Goal: Task Accomplishment & Management: Manage account settings

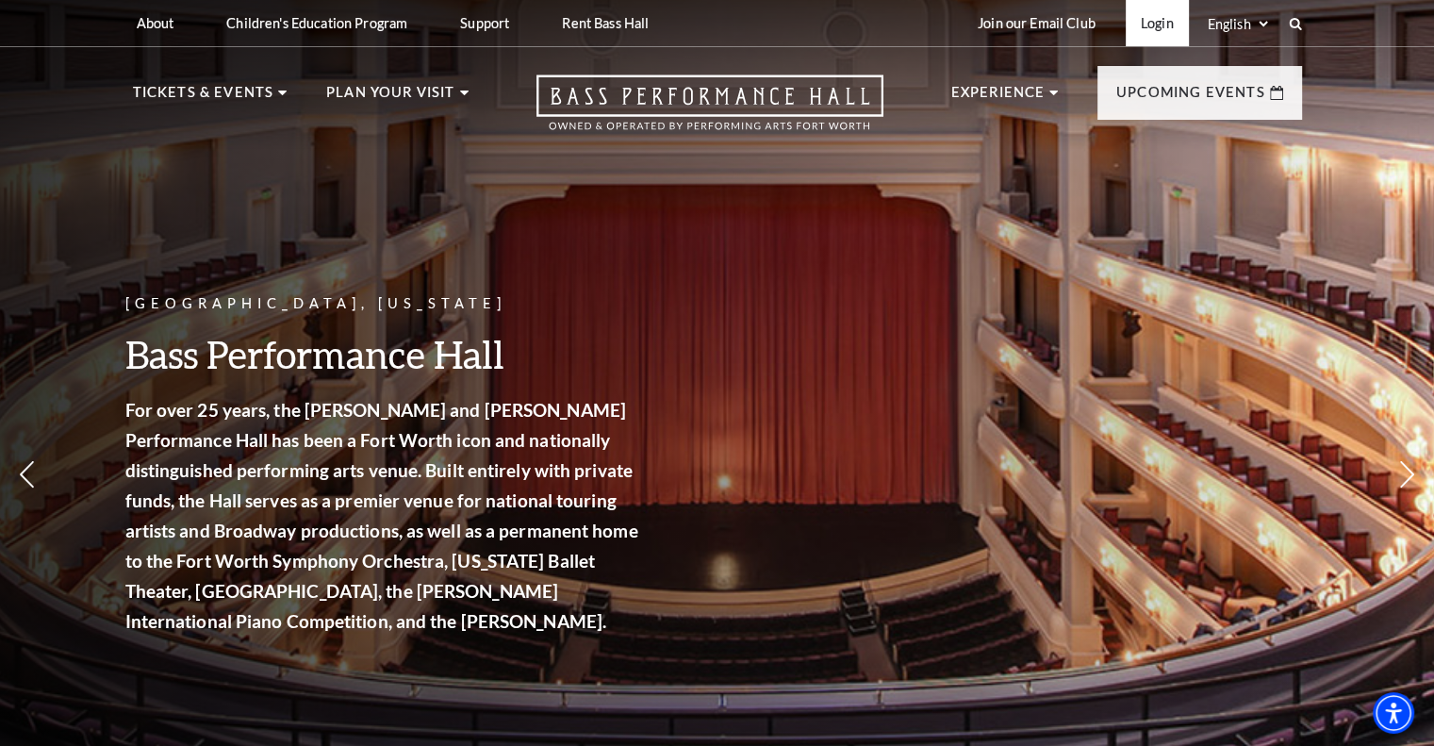
click at [1164, 22] on link "Login" at bounding box center [1157, 23] width 63 height 46
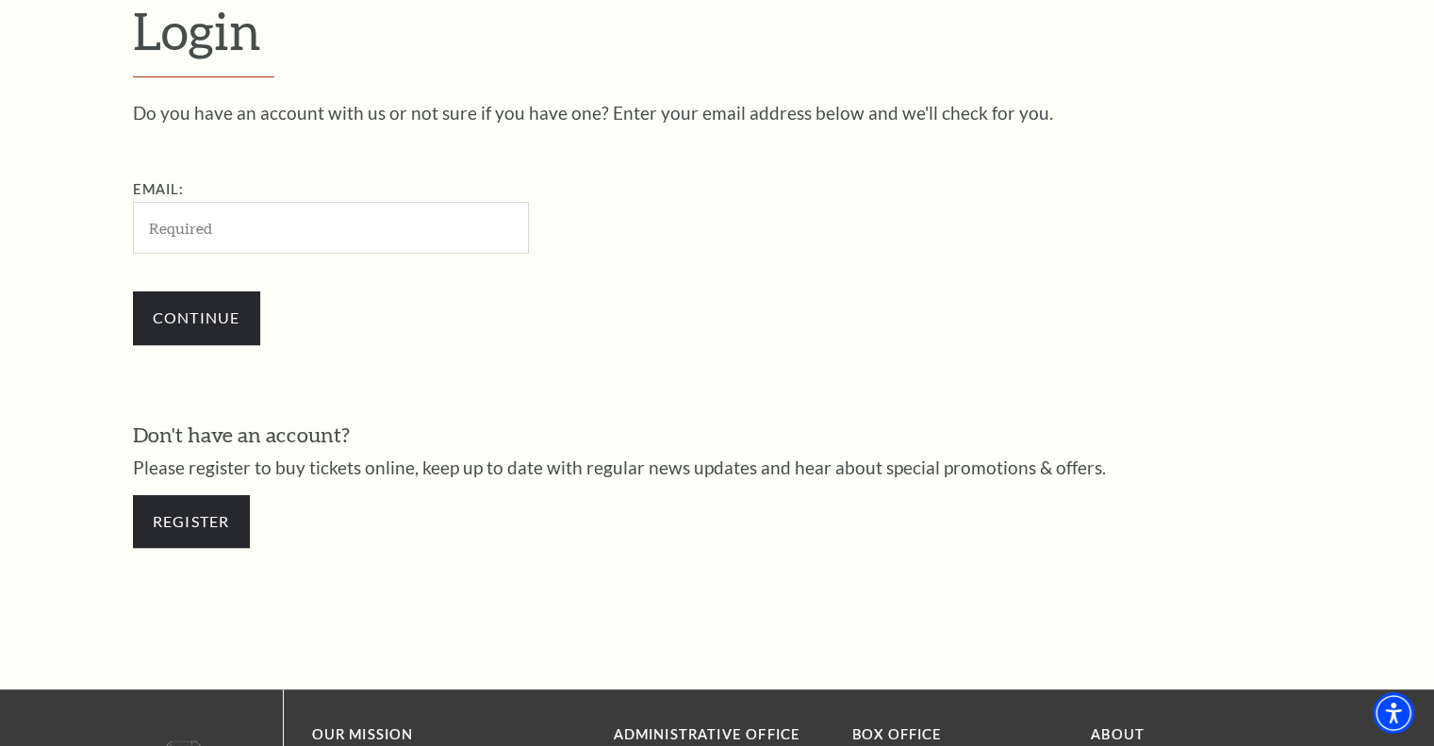
click at [223, 222] on input "Email:" at bounding box center [331, 228] width 396 height 52
type input "[EMAIL_ADDRESS][DOMAIN_NAME]"
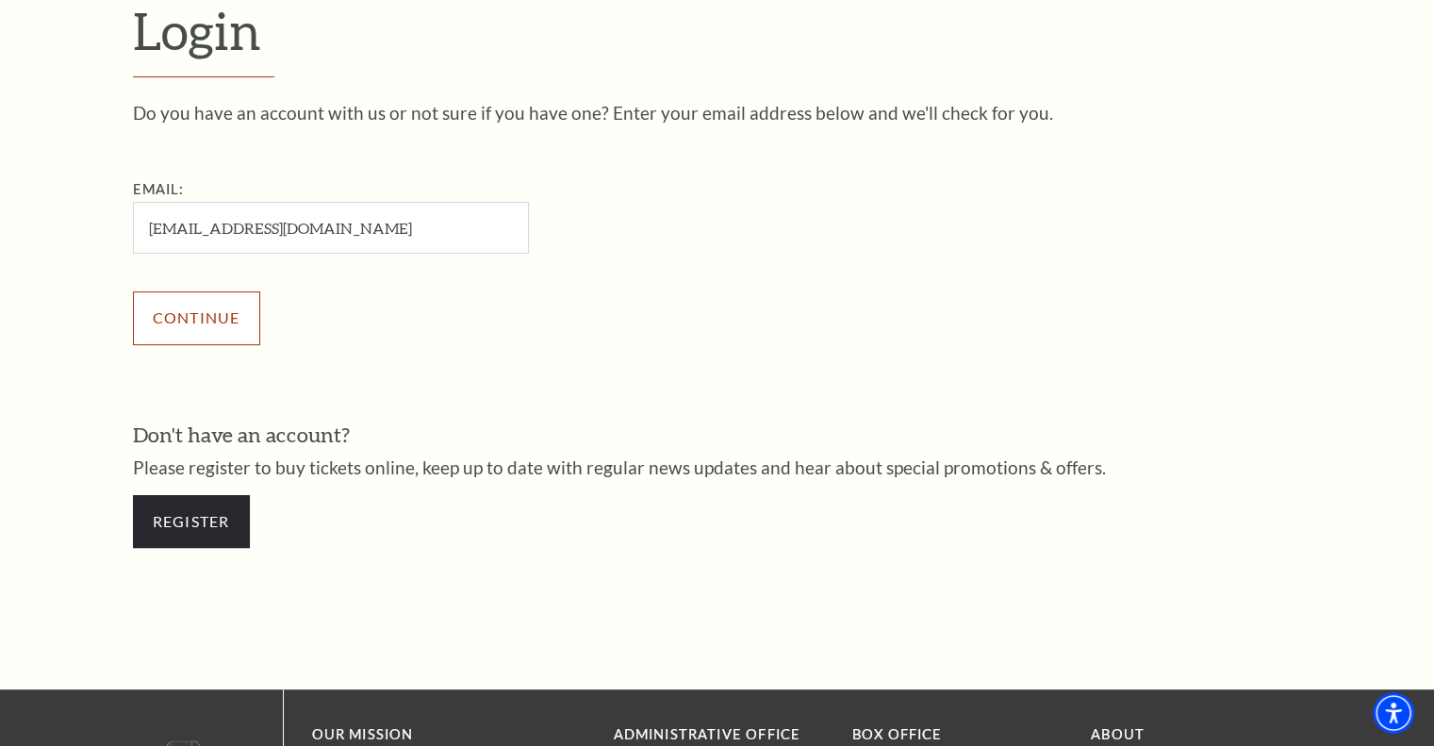
click at [222, 322] on input "Continue" at bounding box center [196, 317] width 127 height 53
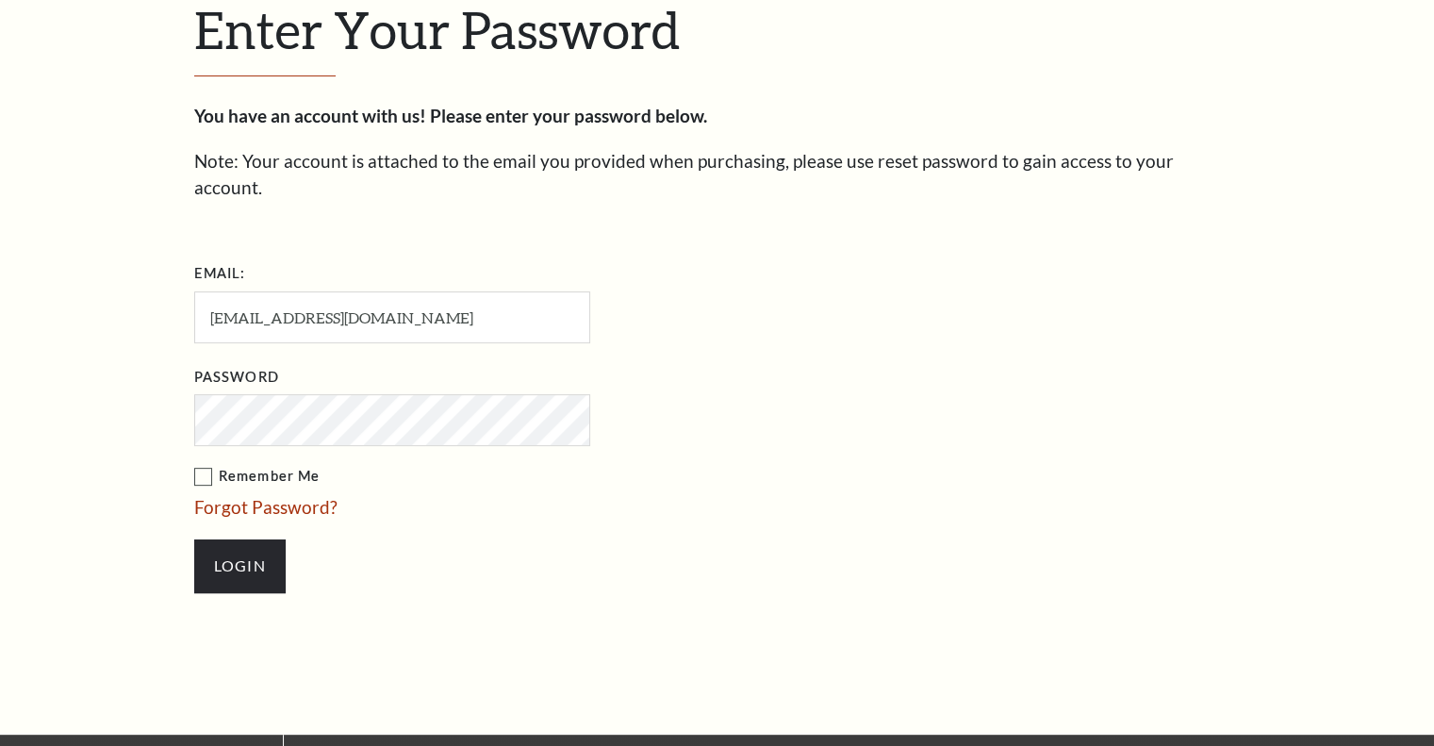
scroll to position [575, 0]
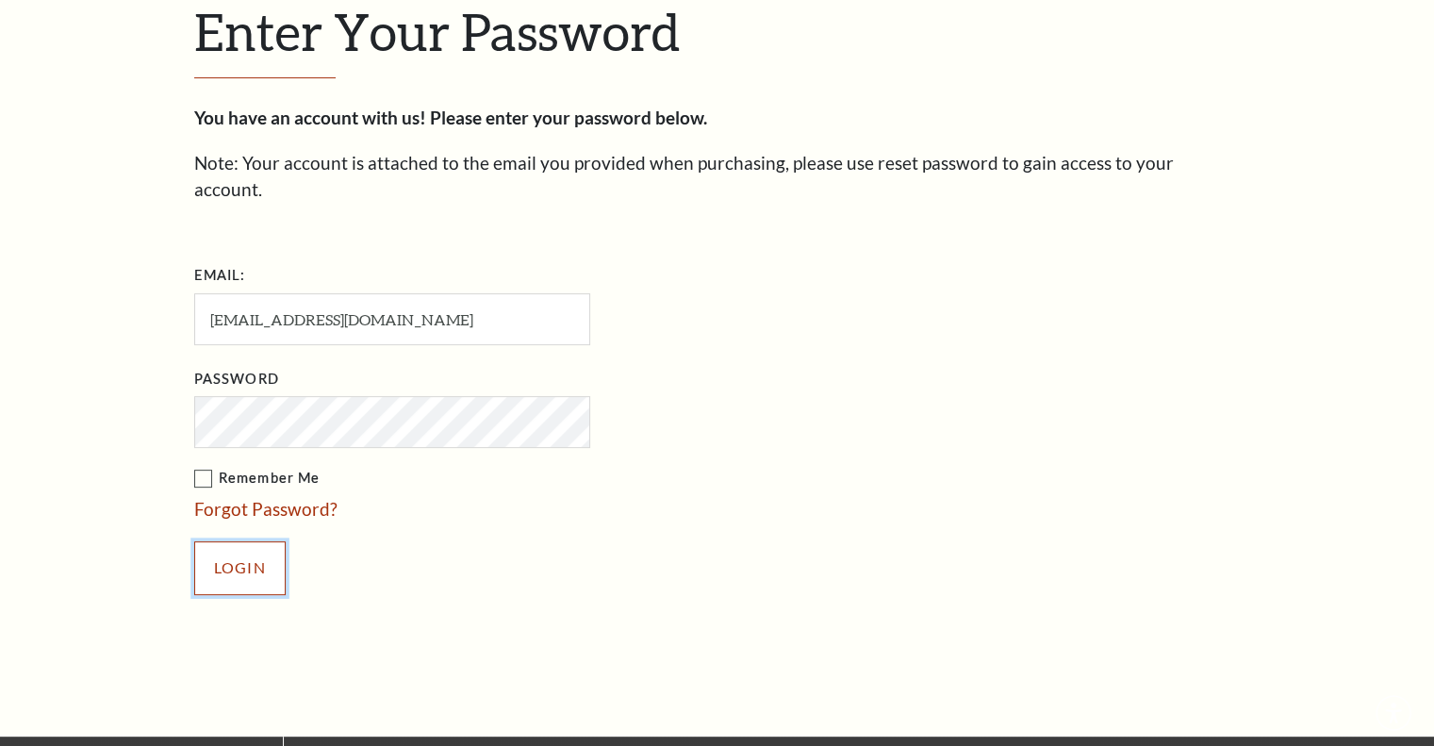
click at [238, 541] on input "Login" at bounding box center [239, 567] width 91 height 53
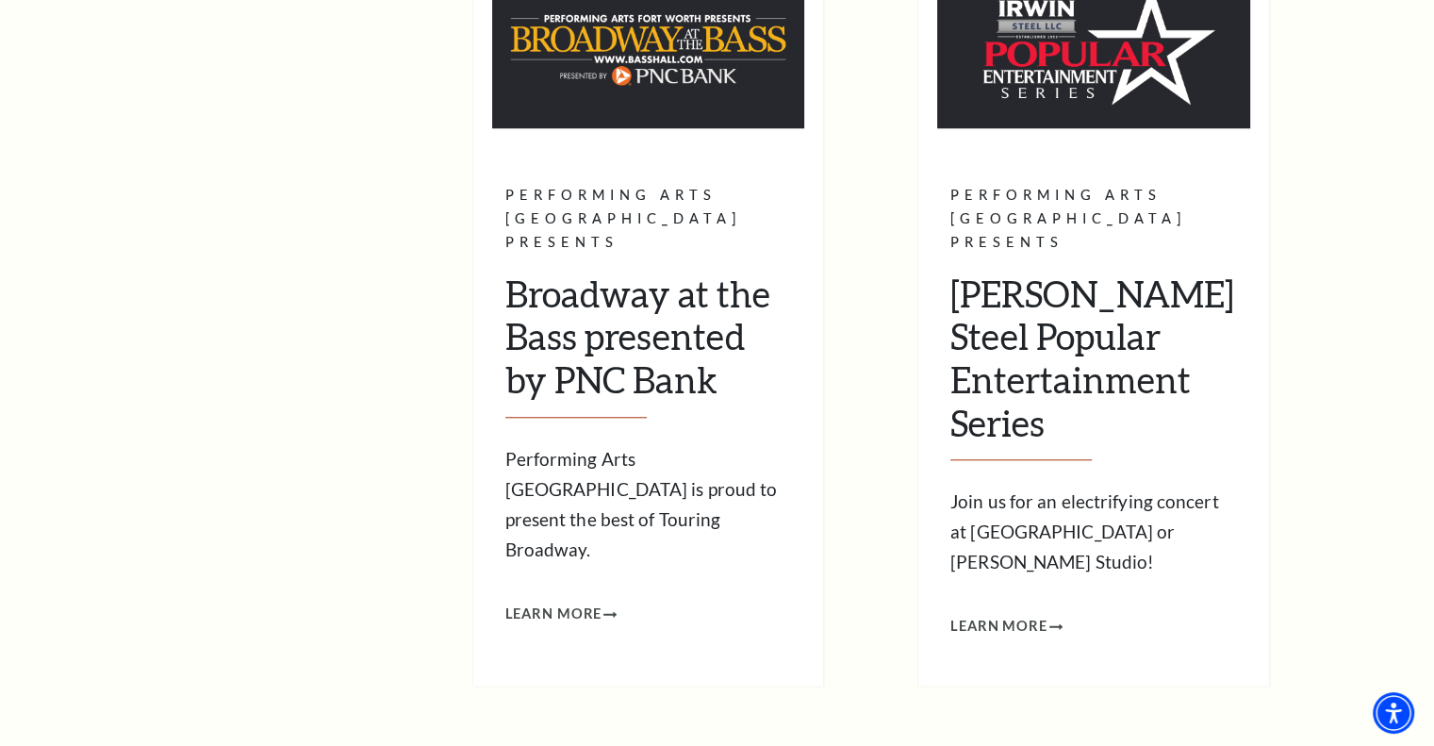
scroll to position [1697, 0]
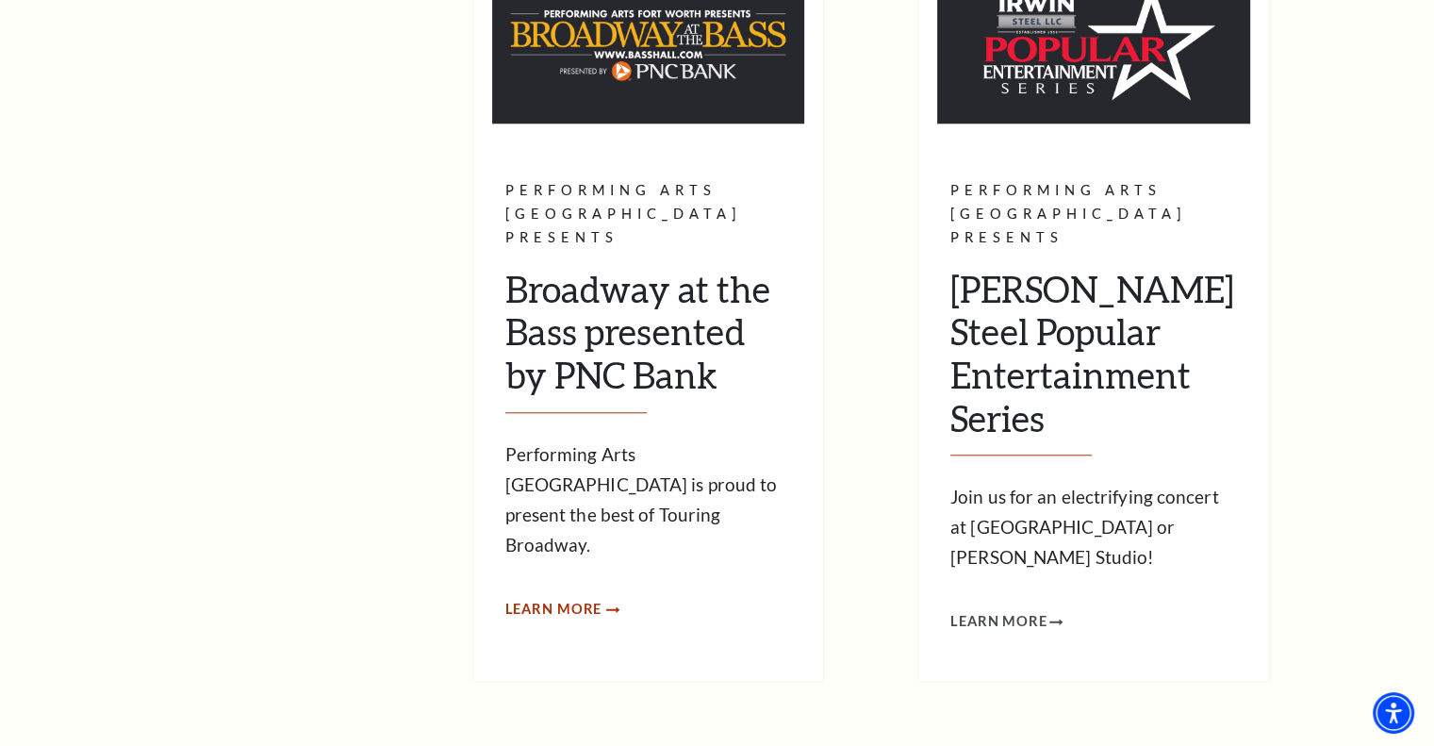
click at [562, 598] on span "Learn More" at bounding box center [553, 610] width 97 height 24
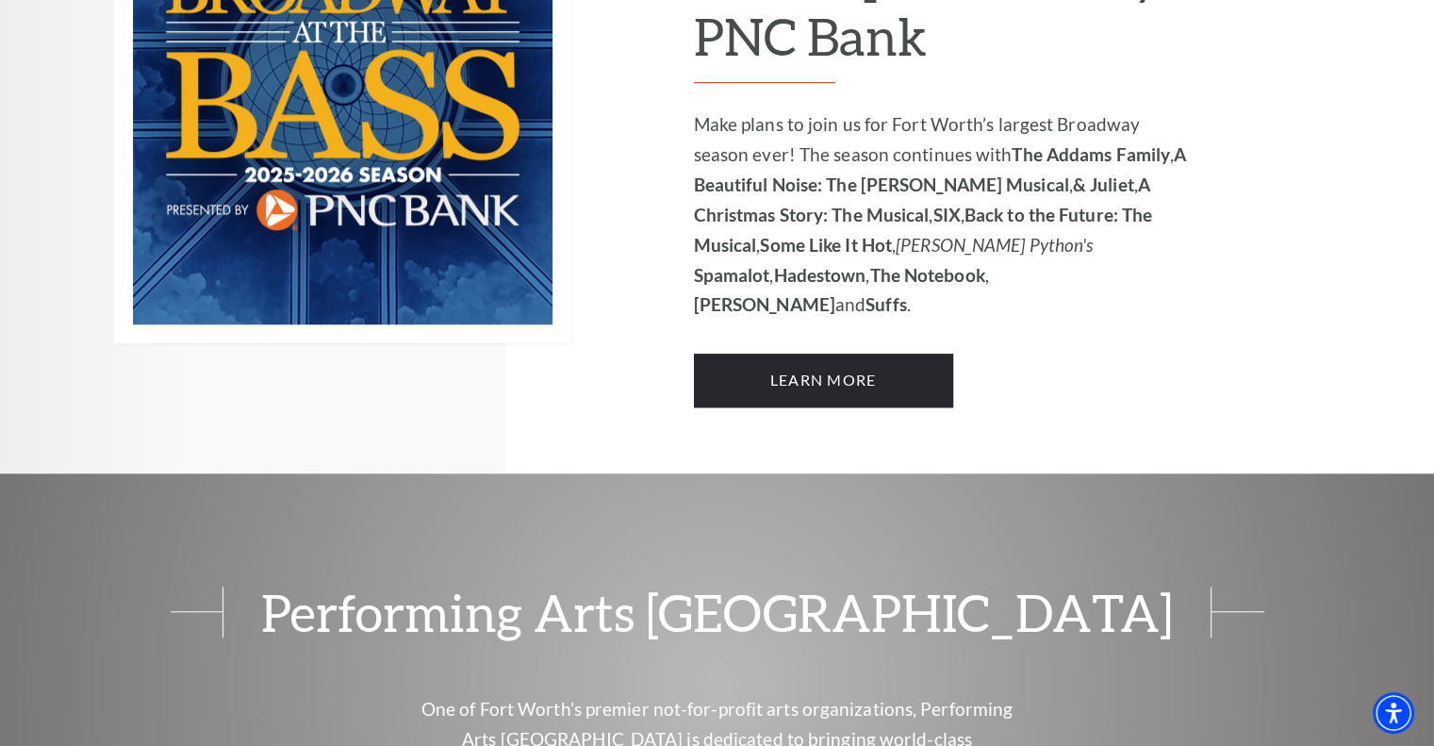
scroll to position [1414, 0]
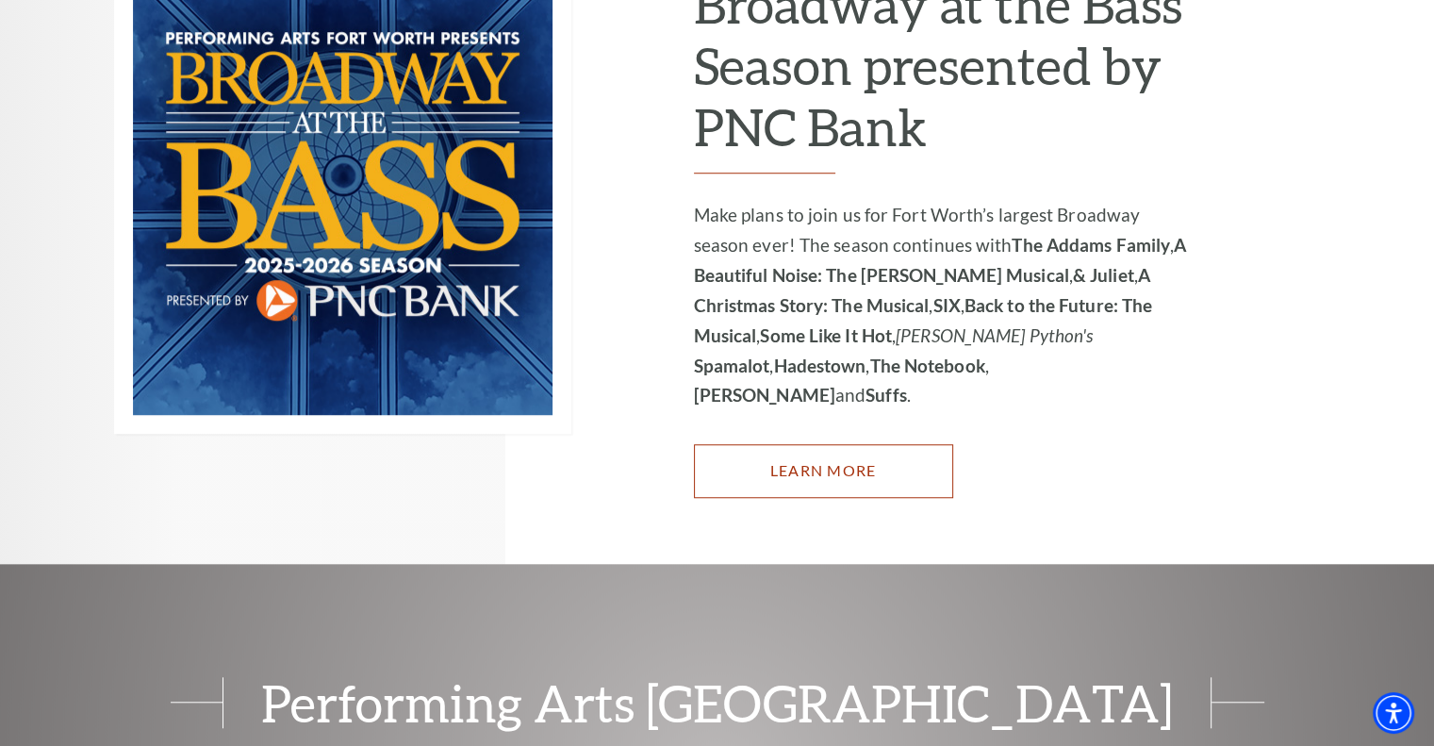
click at [790, 444] on link "Learn More" at bounding box center [823, 470] width 259 height 53
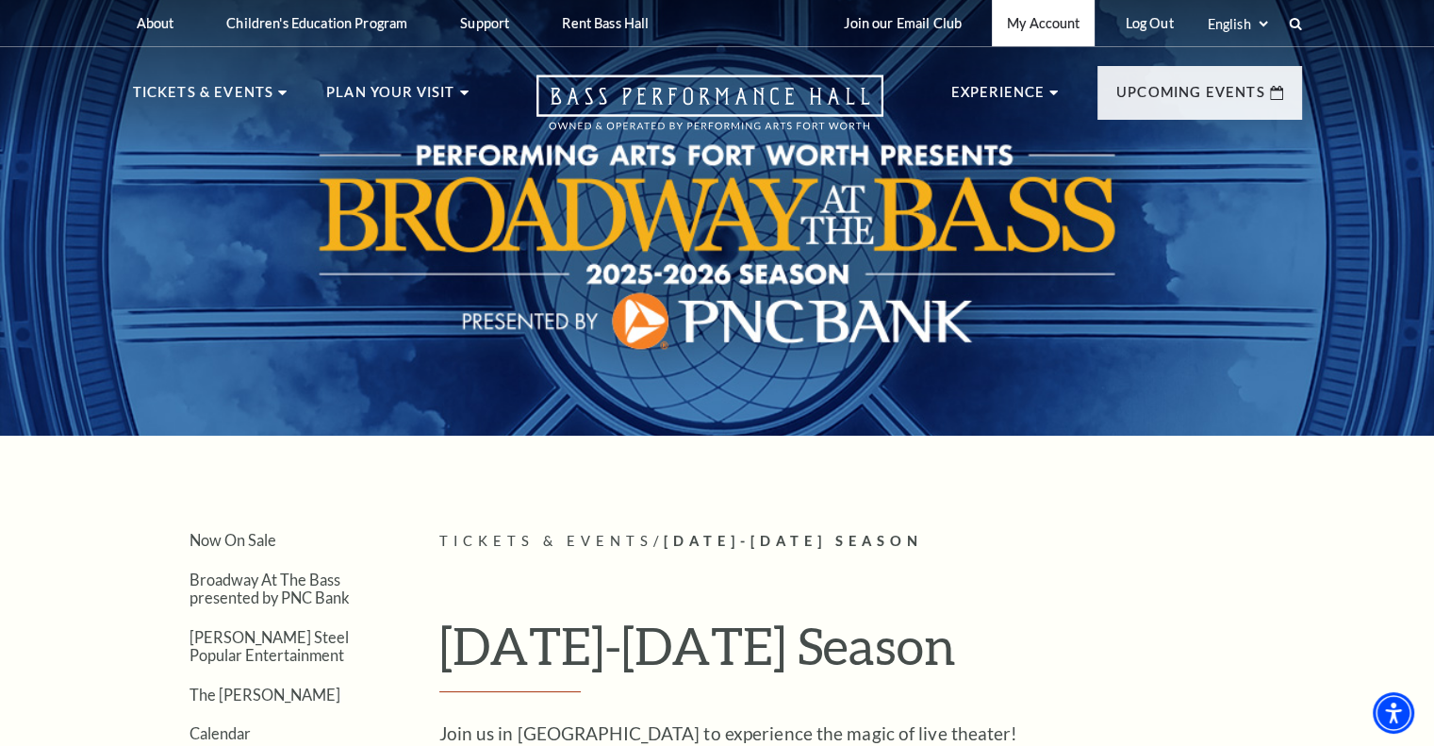
click at [1033, 25] on link "My Account" at bounding box center [1043, 23] width 103 height 46
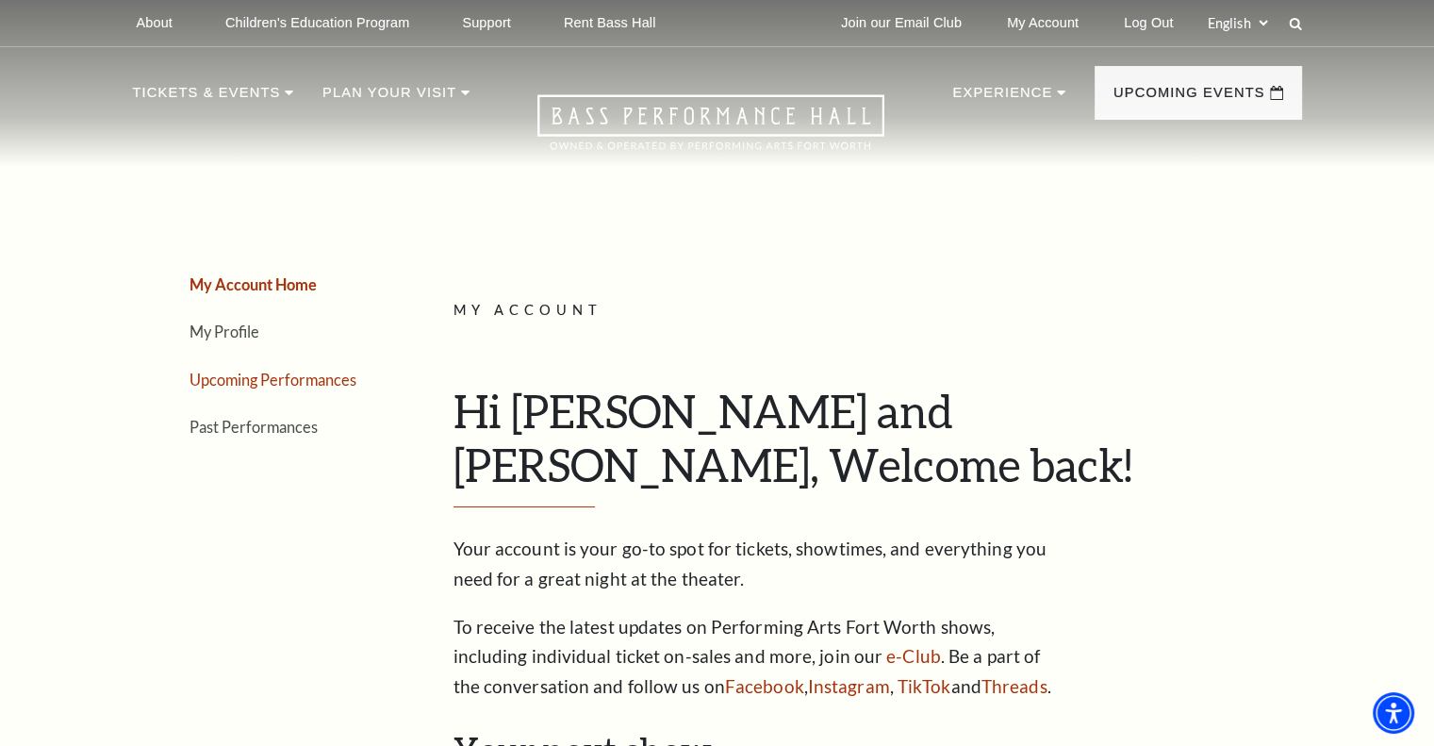
click at [260, 375] on link "Upcoming Performances" at bounding box center [273, 380] width 167 height 18
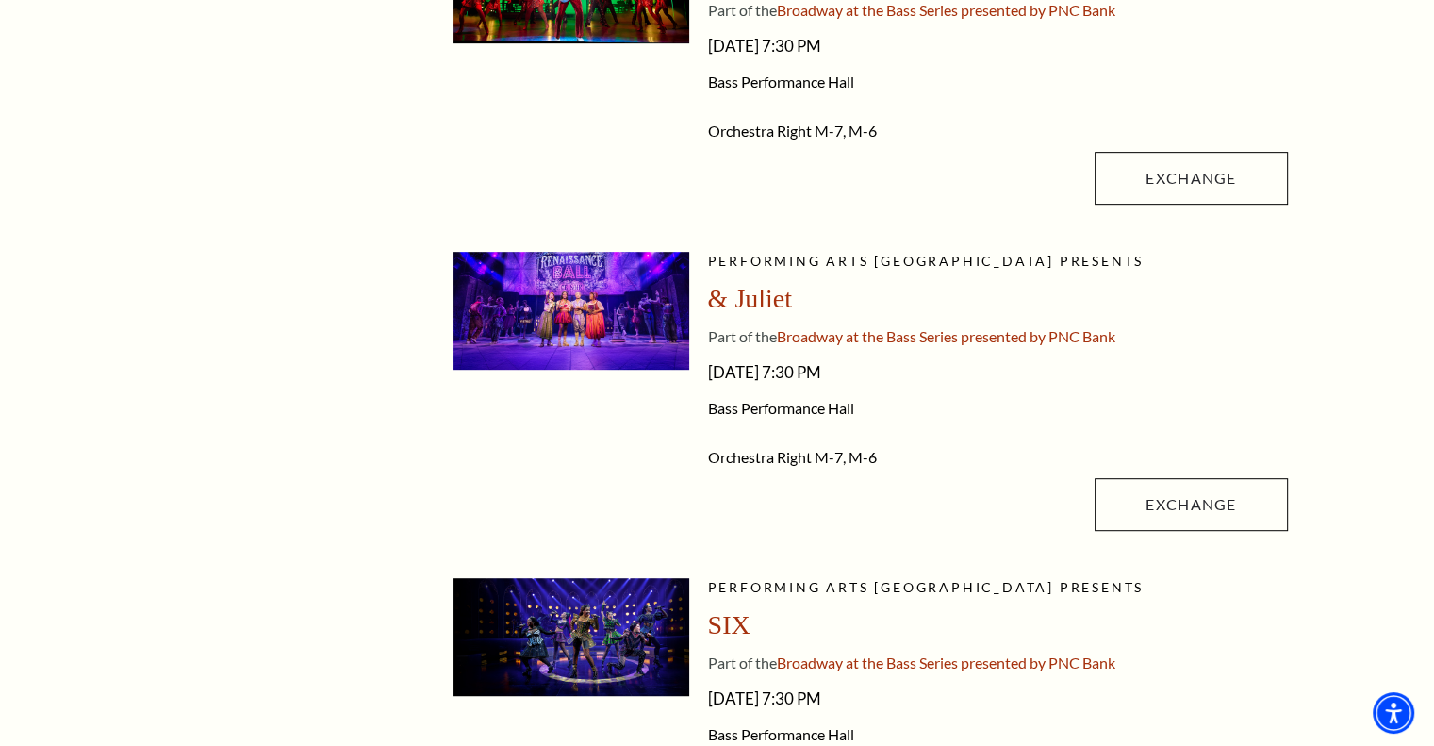
scroll to position [1132, 0]
